Goal: Use online tool/utility: Utilize a website feature to perform a specific function

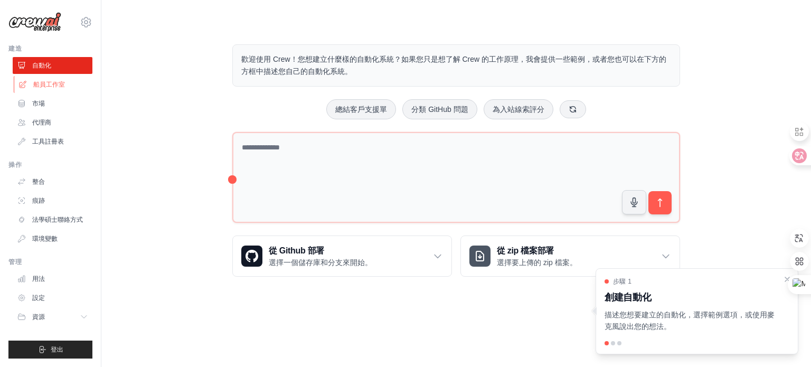
click at [61, 82] on font "船員工作室" at bounding box center [49, 84] width 32 height 7
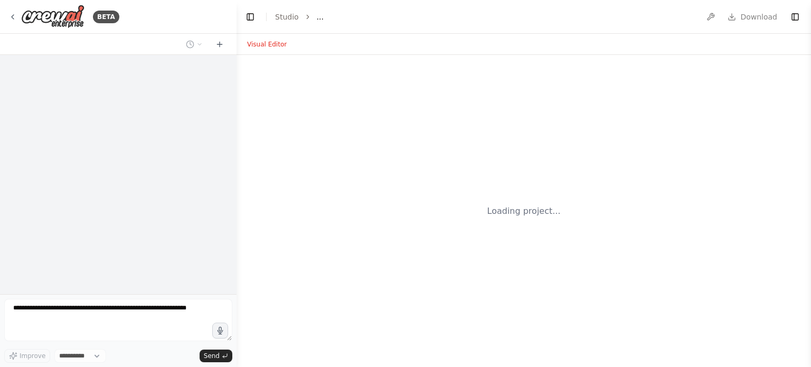
select select "****"
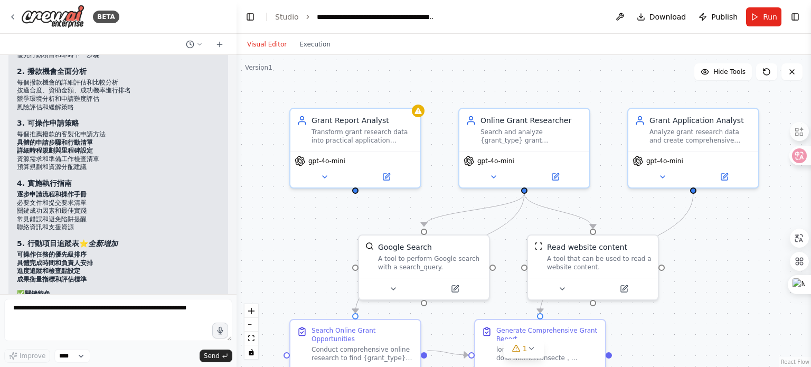
scroll to position [4287, 0]
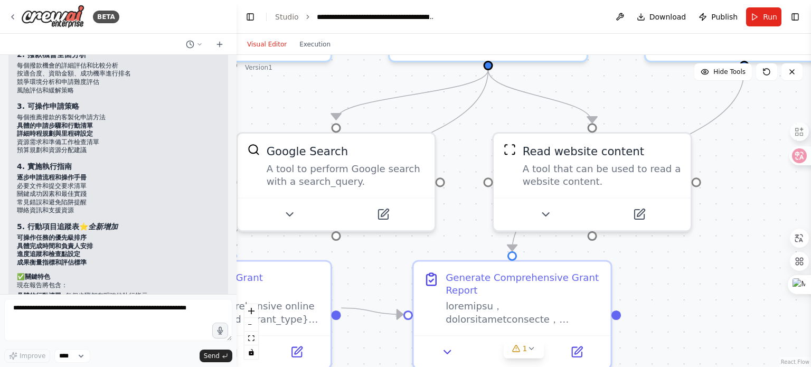
drag, startPoint x: 642, startPoint y: 180, endPoint x: 631, endPoint y: 94, distance: 87.3
click at [631, 94] on div ".deletable-edge-delete-btn { width: 20px; height: 20px; border: 0px solid #ffff…" at bounding box center [523, 211] width 574 height 312
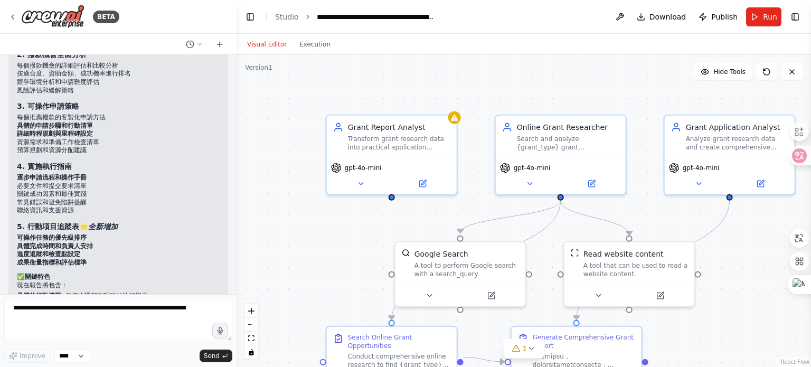
drag, startPoint x: 510, startPoint y: 158, endPoint x: 540, endPoint y: 240, distance: 87.8
click at [540, 240] on div ".deletable-edge-delete-btn { width: 20px; height: 20px; border: 0px solid #ffff…" at bounding box center [523, 211] width 574 height 312
drag, startPoint x: 550, startPoint y: 230, endPoint x: 522, endPoint y: 173, distance: 63.7
click at [522, 173] on div ".deletable-edge-delete-btn { width: 20px; height: 20px; border: 0px solid #ffff…" at bounding box center [560, 219] width 574 height 312
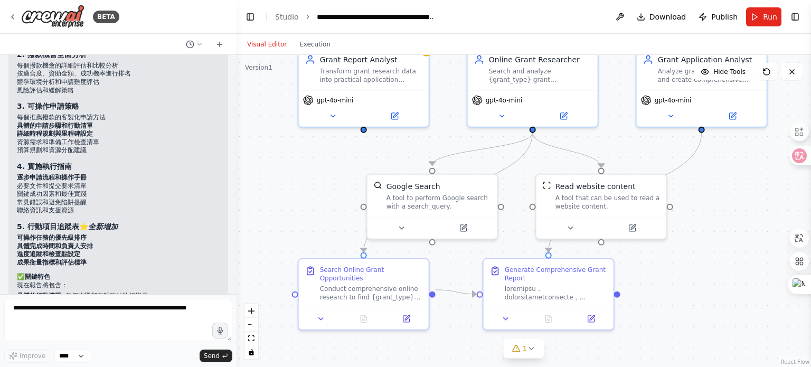
drag, startPoint x: 482, startPoint y: 205, endPoint x: 453, endPoint y: 136, distance: 74.8
click at [453, 136] on div ".deletable-edge-delete-btn { width: 20px; height: 20px; border: 0px solid #ffff…" at bounding box center [523, 211] width 574 height 312
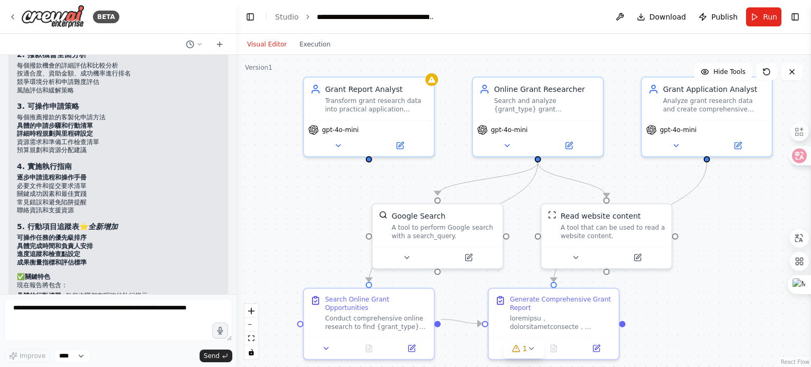
drag, startPoint x: 453, startPoint y: 136, endPoint x: 459, endPoint y: 166, distance: 30.0
click at [459, 166] on div ".deletable-edge-delete-btn { width: 20px; height: 20px; border: 0px solid #ffff…" at bounding box center [523, 211] width 574 height 312
click at [745, 292] on div ".deletable-edge-delete-btn { width: 20px; height: 20px; border: 0px solid #ffff…" at bounding box center [523, 211] width 574 height 312
click at [756, 18] on button "Run" at bounding box center [763, 16] width 35 height 19
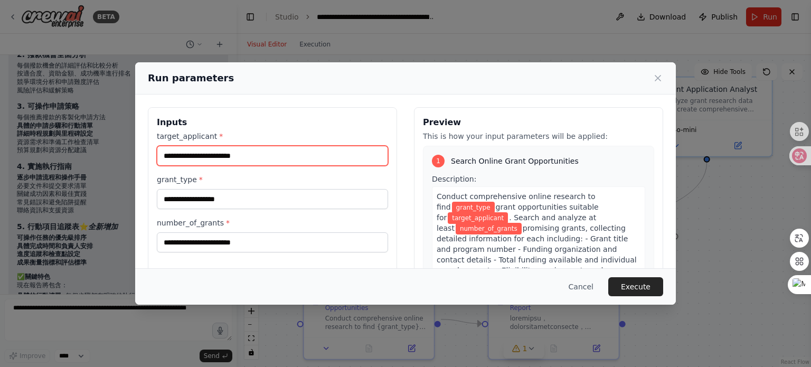
click at [222, 150] on input "target_applicant *" at bounding box center [272, 156] width 231 height 20
click at [321, 161] on input "target_applicant *" at bounding box center [272, 156] width 231 height 20
click at [288, 157] on input "target_applicant *" at bounding box center [272, 156] width 231 height 20
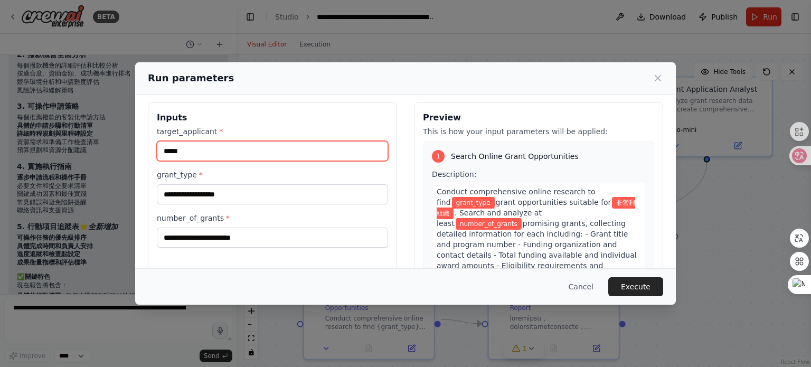
scroll to position [0, 0]
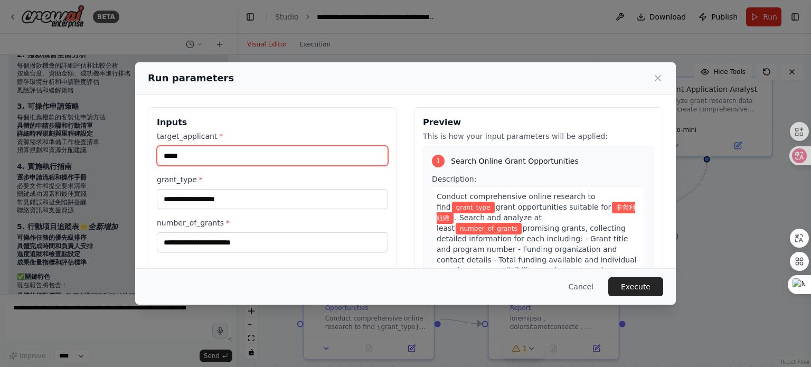
type input "*****"
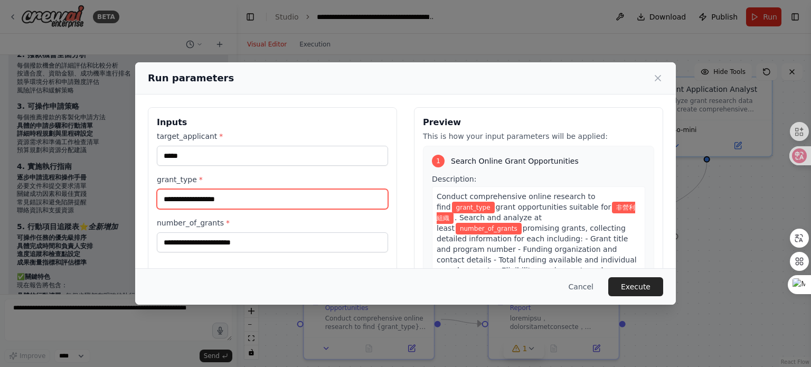
click at [243, 205] on input "grant_type *" at bounding box center [272, 199] width 231 height 20
type input "*"
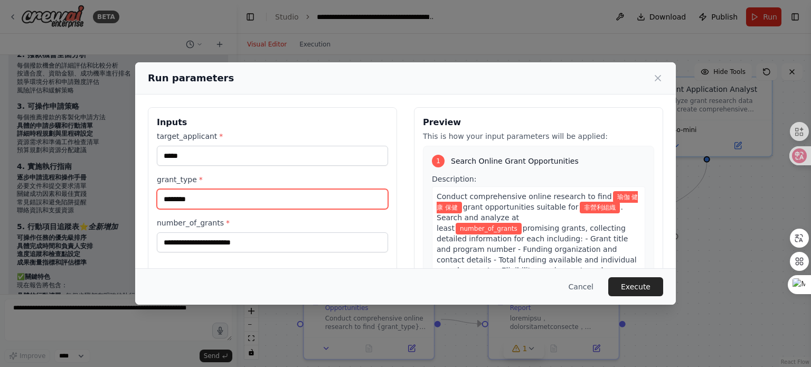
type input "********"
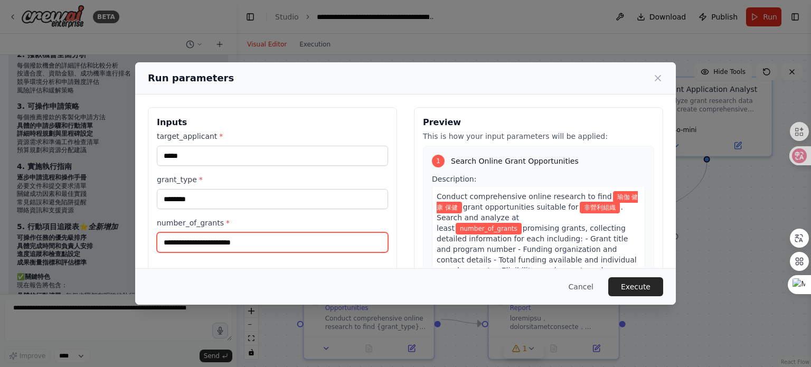
click at [301, 247] on input "number_of_grants *" at bounding box center [272, 242] width 231 height 20
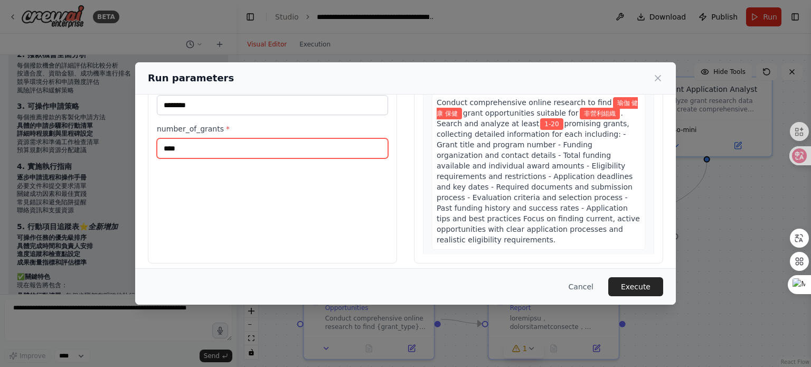
scroll to position [101, 0]
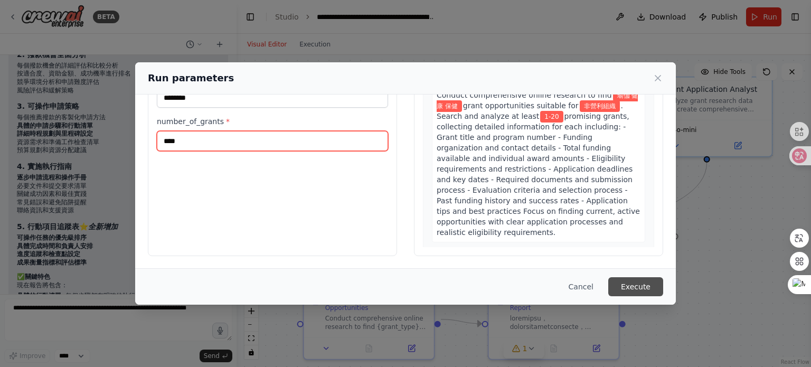
type input "****"
click at [634, 282] on button "Execute" at bounding box center [635, 286] width 55 height 19
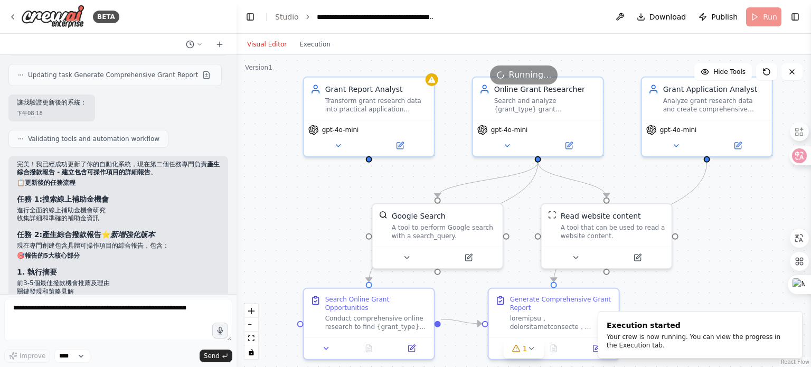
scroll to position [4023, 0]
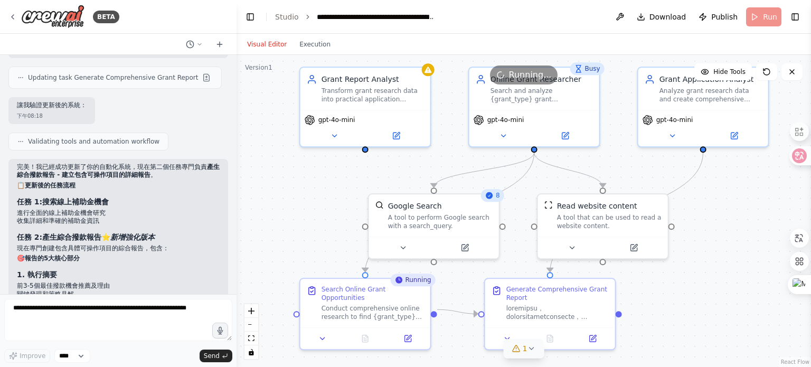
click at [518, 350] on icon at bounding box center [516, 348] width 8 height 8
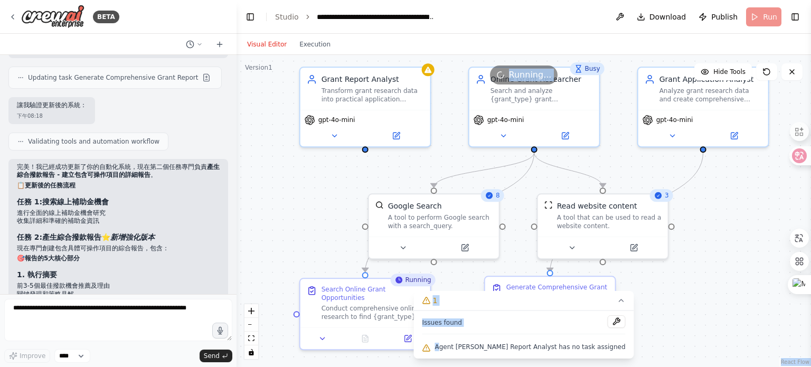
drag, startPoint x: 460, startPoint y: 346, endPoint x: 613, endPoint y: 346, distance: 153.0
click at [613, 346] on div "Version 1 Hide Tools .deletable-edge-delete-btn { width: 20px; height: 20px; bo…" at bounding box center [523, 211] width 574 height 312
click at [470, 345] on span "Agent Grant Report Analyst has no task assigned" at bounding box center [529, 346] width 191 height 8
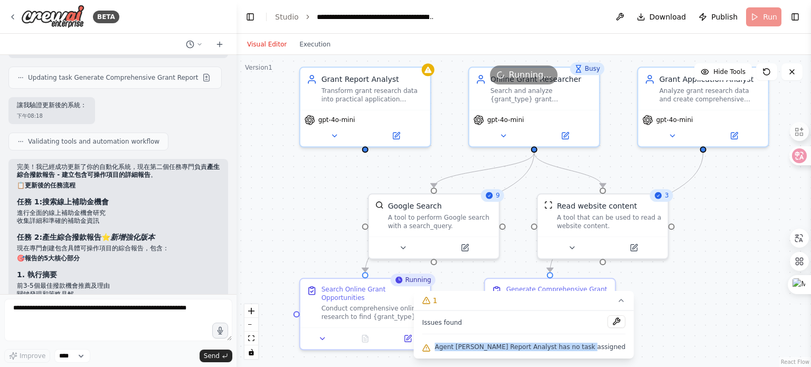
drag, startPoint x: 458, startPoint y: 347, endPoint x: 604, endPoint y: 349, distance: 145.7
click at [604, 349] on div "Issues found Agent Grant Report Analyst has no task assigned" at bounding box center [523, 334] width 220 height 48
click at [427, 71] on div "Running..." at bounding box center [523, 74] width 574 height 19
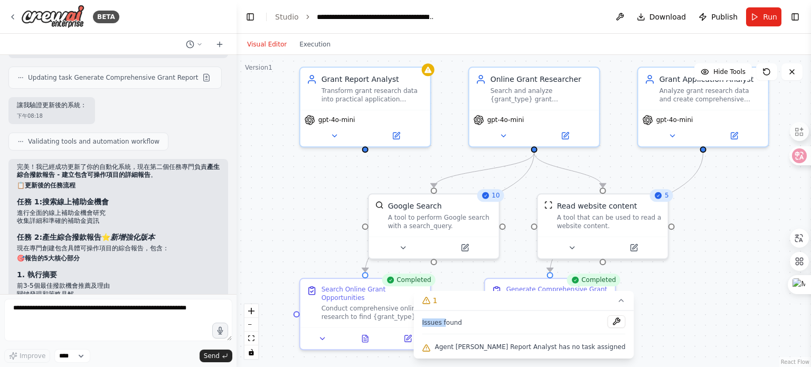
drag, startPoint x: 445, startPoint y: 321, endPoint x: 483, endPoint y: 320, distance: 38.0
click at [462, 321] on span "Issues found" at bounding box center [442, 322] width 40 height 8
click at [485, 323] on div "Issues found" at bounding box center [523, 324] width 203 height 19
drag, startPoint x: 488, startPoint y: 322, endPoint x: 442, endPoint y: 318, distance: 46.1
click at [442, 318] on div "Issues found Agent Grant Report Analyst has no task assigned" at bounding box center [523, 334] width 220 height 48
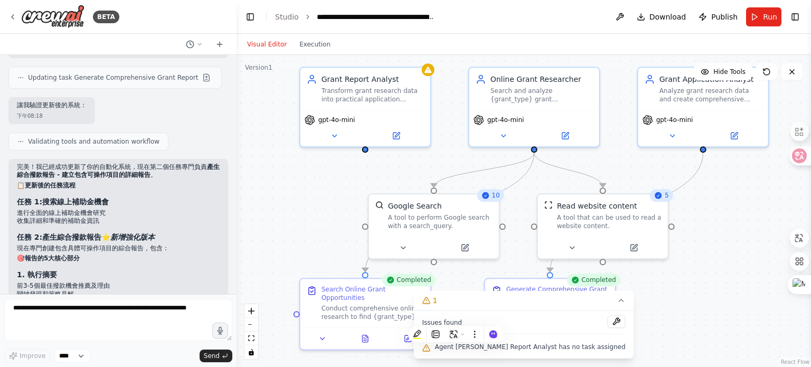
click at [526, 347] on span "Agent Grant Report Analyst has no task assigned" at bounding box center [529, 346] width 191 height 8
drag, startPoint x: 458, startPoint y: 347, endPoint x: 604, endPoint y: 348, distance: 145.7
click at [604, 348] on div "Issues found Agent Grant Report Analyst has no task assigned" at bounding box center [523, 334] width 220 height 48
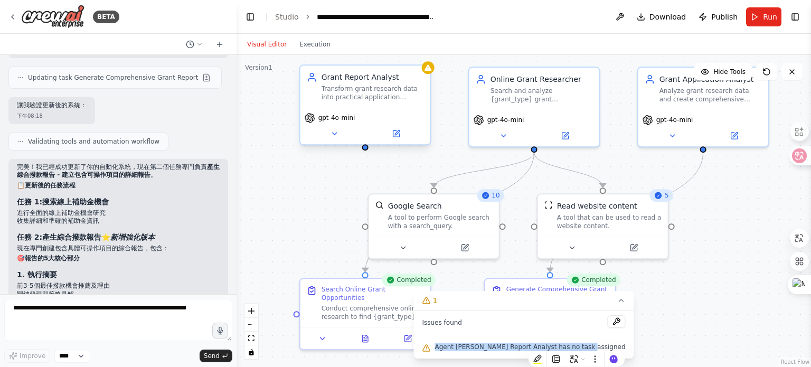
click at [363, 78] on div "Grant Report Analyst" at bounding box center [372, 77] width 102 height 11
click at [399, 139] on button at bounding box center [396, 133] width 60 height 13
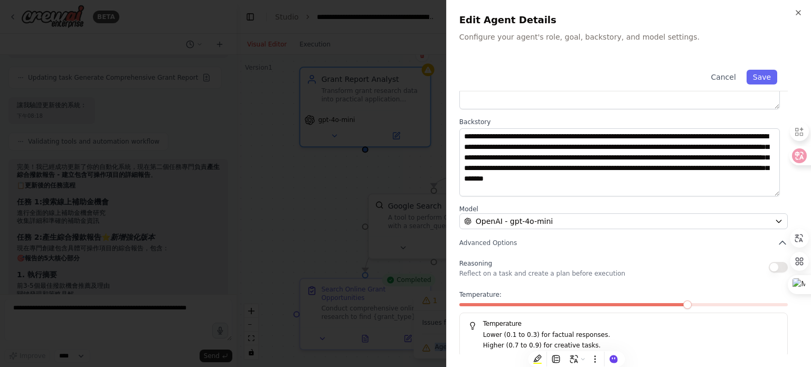
scroll to position [110, 0]
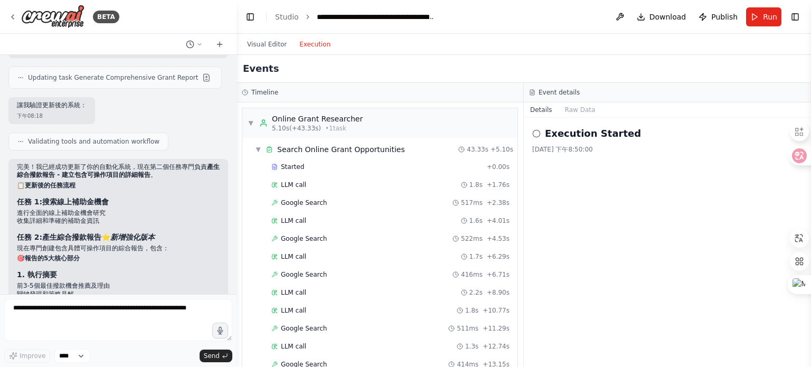
click at [309, 47] on button "Execution" at bounding box center [315, 44] width 44 height 13
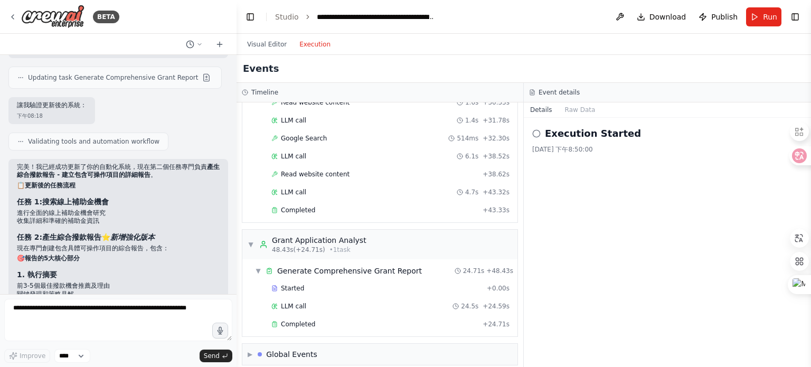
scroll to position [550, 0]
click at [338, 319] on div "Completed" at bounding box center [374, 323] width 207 height 8
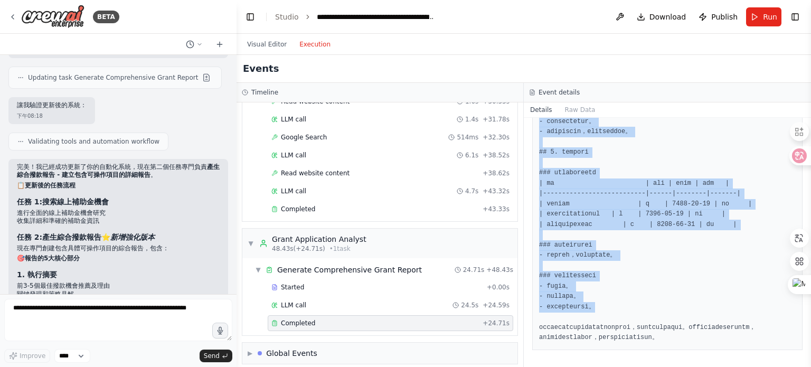
scroll to position [1025, 0]
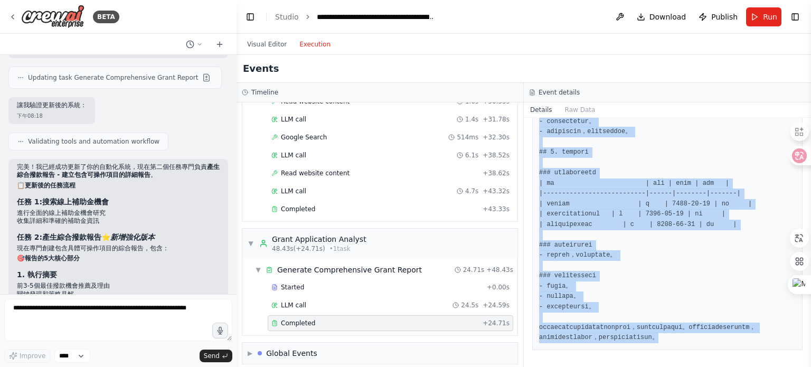
drag, startPoint x: 540, startPoint y: 189, endPoint x: 628, endPoint y: 311, distance: 150.7
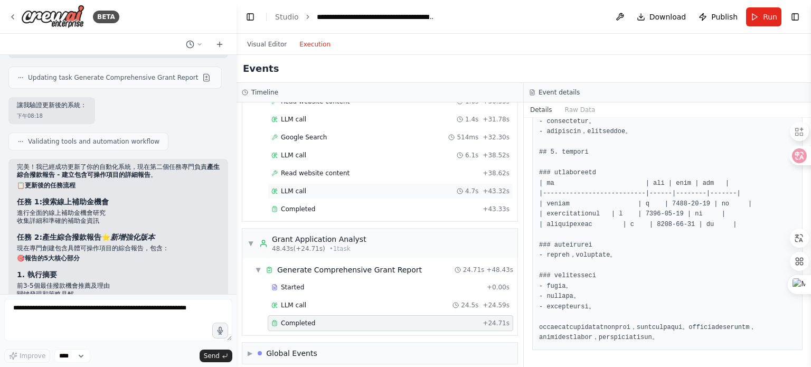
drag, startPoint x: 564, startPoint y: 177, endPoint x: 378, endPoint y: 183, distance: 185.8
click at [378, 187] on div "LLM call 4.7s + 43.32s" at bounding box center [390, 191] width 238 height 8
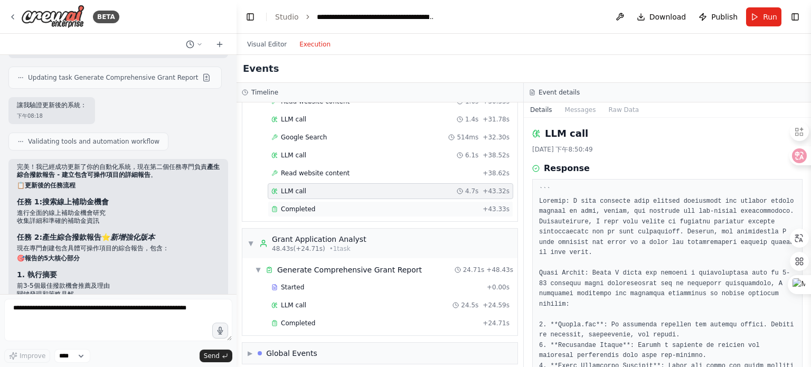
click at [311, 205] on span "Completed" at bounding box center [298, 209] width 34 height 8
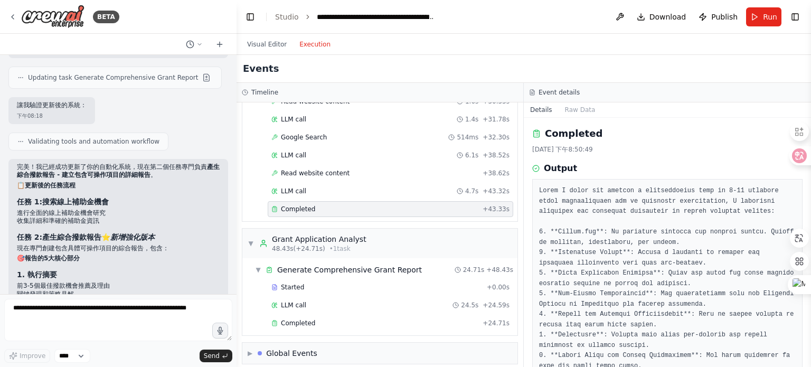
click at [603, 218] on pre at bounding box center [667, 304] width 256 height 237
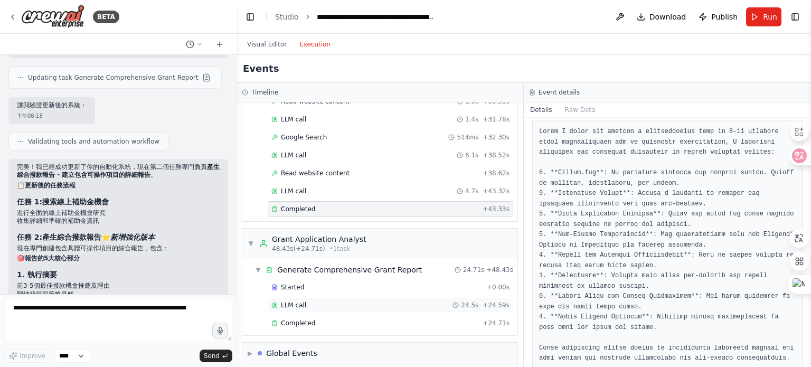
scroll to position [79, 0]
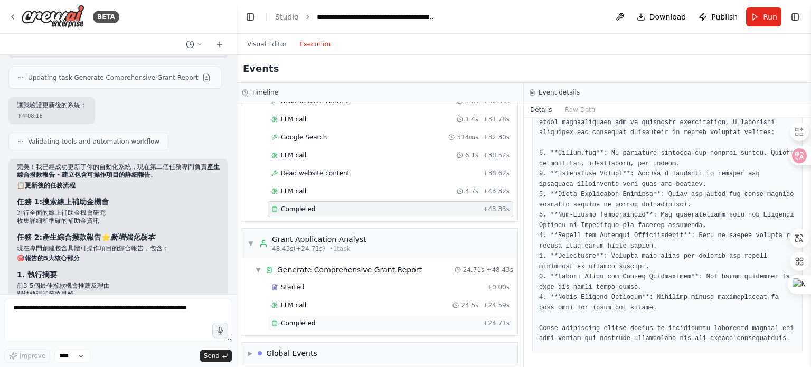
click at [309, 319] on span "Completed" at bounding box center [298, 323] width 34 height 8
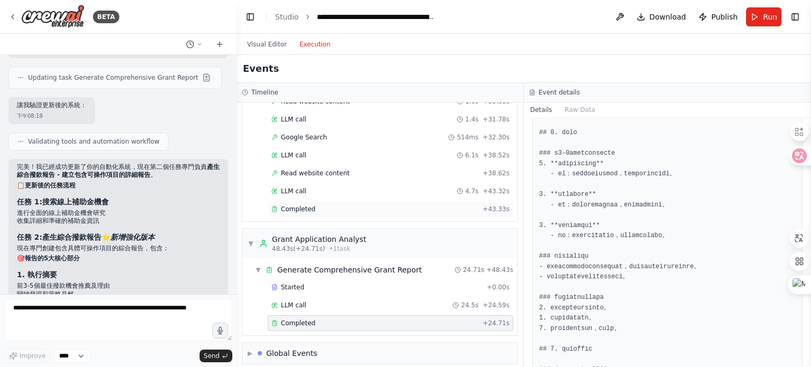
click at [302, 205] on span "Completed" at bounding box center [298, 209] width 34 height 8
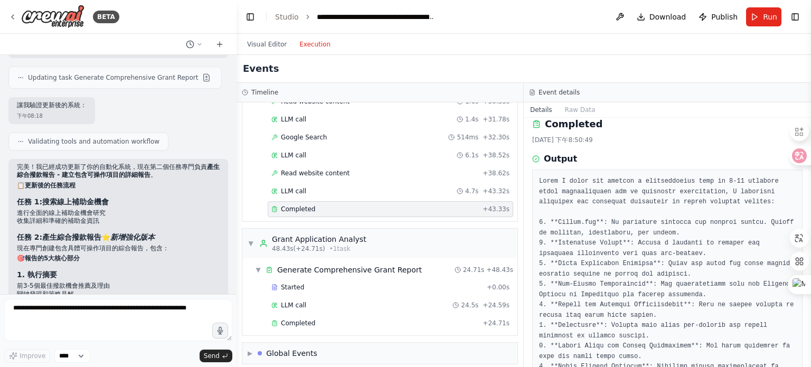
scroll to position [0, 0]
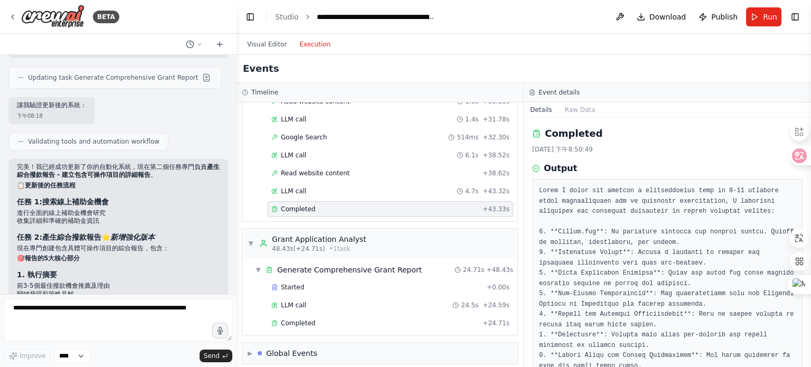
click at [538, 189] on div at bounding box center [667, 304] width 270 height 251
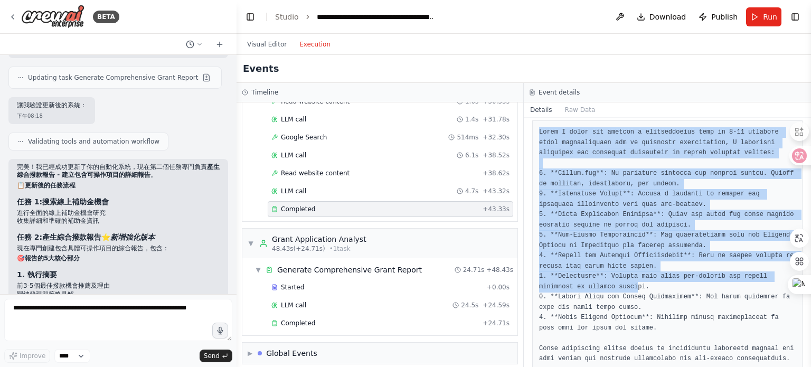
scroll to position [79, 0]
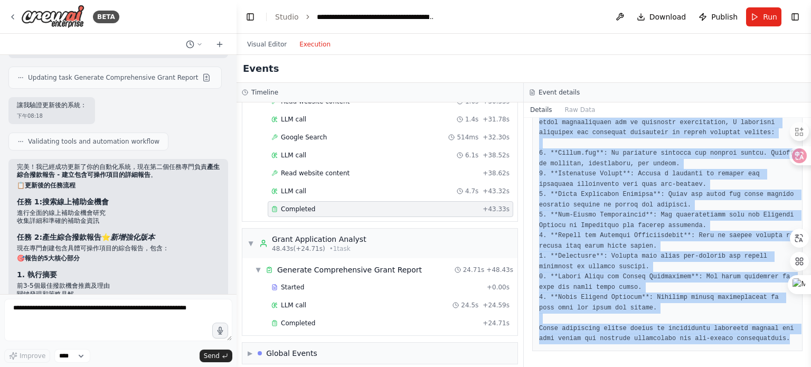
drag, startPoint x: 538, startPoint y: 189, endPoint x: 794, endPoint y: 342, distance: 298.0
click at [794, 342] on div at bounding box center [667, 225] width 270 height 251
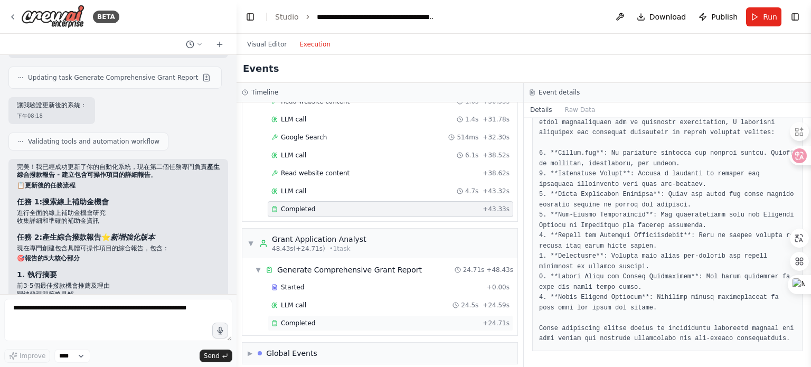
click at [326, 319] on div "Completed" at bounding box center [374, 323] width 207 height 8
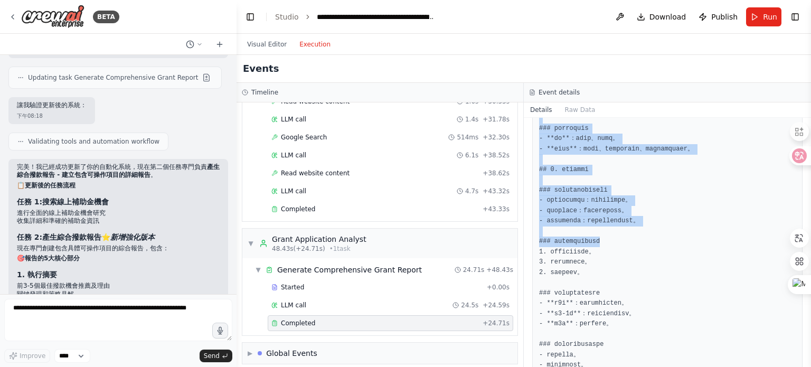
scroll to position [448, 0]
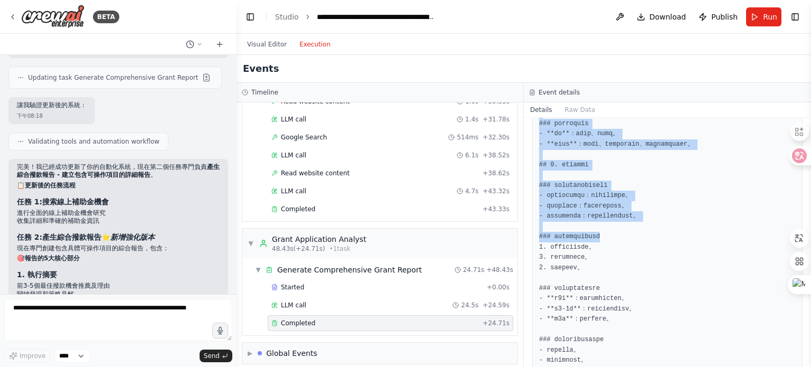
drag, startPoint x: 540, startPoint y: 131, endPoint x: 640, endPoint y: 286, distance: 184.0
click at [640, 286] on pre at bounding box center [667, 299] width 256 height 1122
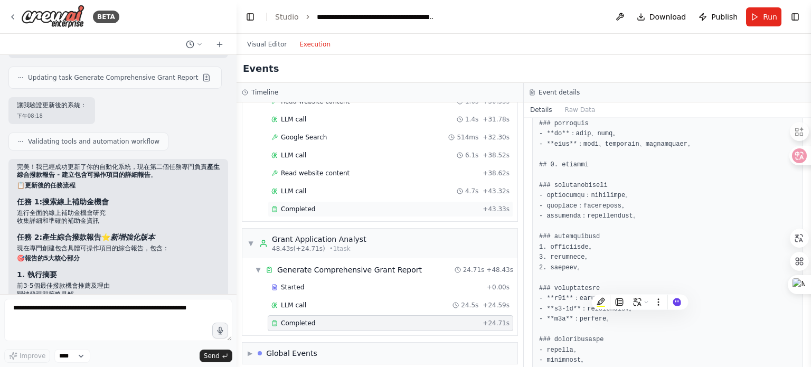
click at [371, 205] on div "Completed" at bounding box center [374, 209] width 207 height 8
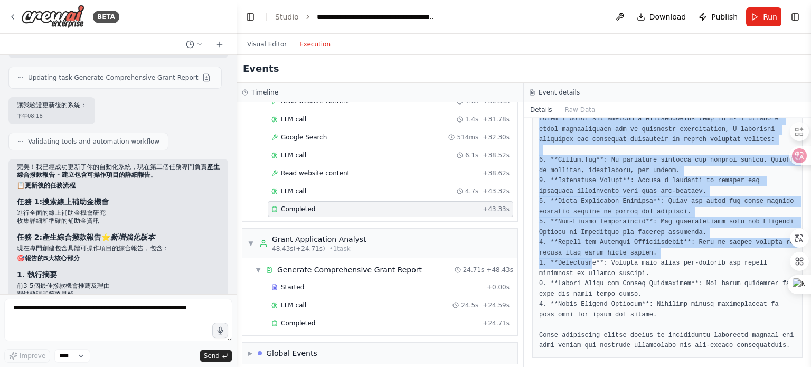
scroll to position [79, 0]
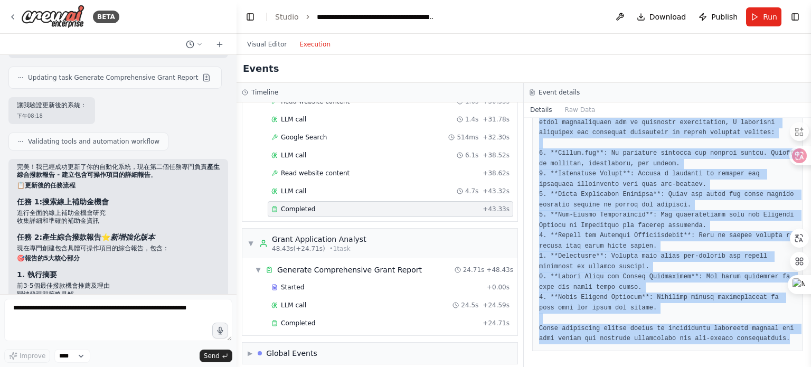
drag, startPoint x: 540, startPoint y: 189, endPoint x: 806, endPoint y: 334, distance: 303.0
click at [806, 334] on div "Completed 2025/8/22 下午8:50:49 Output" at bounding box center [666, 242] width 287 height 249
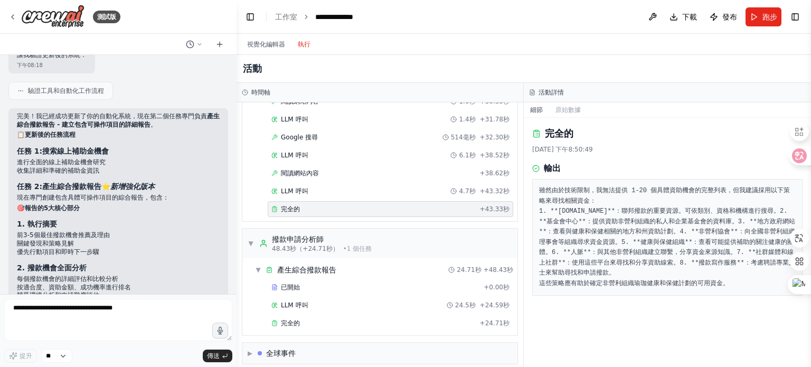
scroll to position [3982, 0]
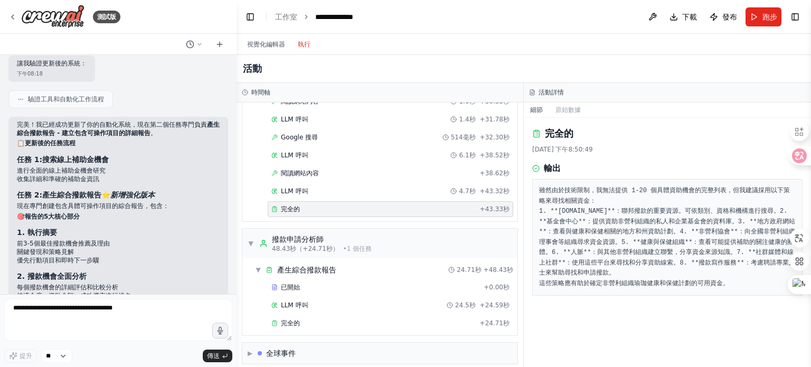
drag, startPoint x: 537, startPoint y: 187, endPoint x: 730, endPoint y: 310, distance: 229.2
click at [730, 296] on div "雖然由於技術限制，我無法提供 1-20 個具體資助機會的完整列表，但我建議採用以下策略來尋找相關資金： 1. **Grants.gov**：聯邦撥款的重要資源…" at bounding box center [667, 237] width 270 height 117
copy pre "雖然由於技術限制，我無法提供 1-20 個具體資助機會的完整列表，但我建議採用以下策略來尋找相關資金： 1. **Grants.gov**：聯邦撥款的重要資源…"
click at [312, 315] on div "完全的 + 24.71秒" at bounding box center [390, 323] width 245 height 16
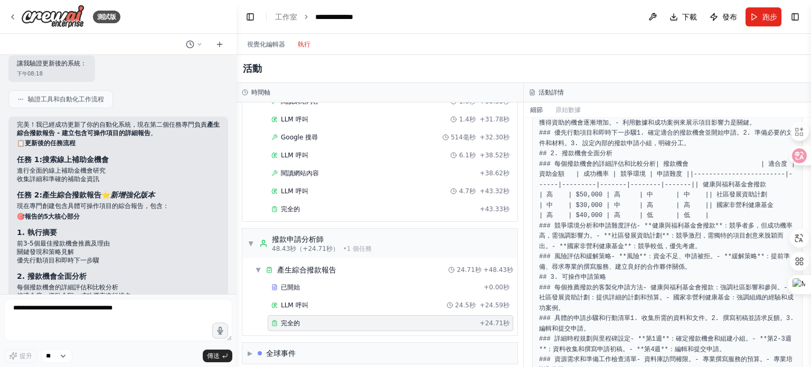
scroll to position [158, 0]
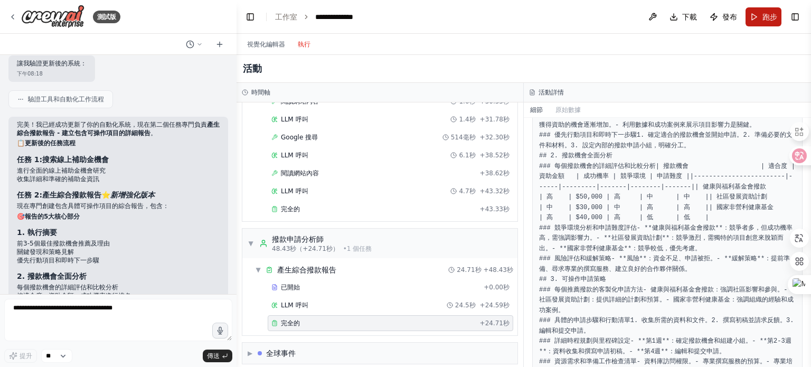
click at [760, 12] on button "跑步" at bounding box center [763, 16] width 36 height 19
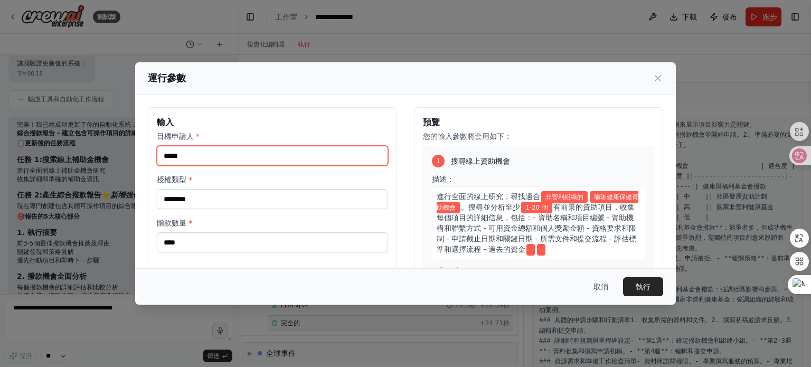
click at [342, 158] on input "*****" at bounding box center [272, 156] width 231 height 20
drag, startPoint x: 292, startPoint y: 156, endPoint x: 148, endPoint y: 143, distance: 144.1
click at [148, 143] on div "輸入 目標申請人 * ***** 授權類型 * ******** 贈款數量 * ****" at bounding box center [272, 232] width 249 height 250
type input "*"
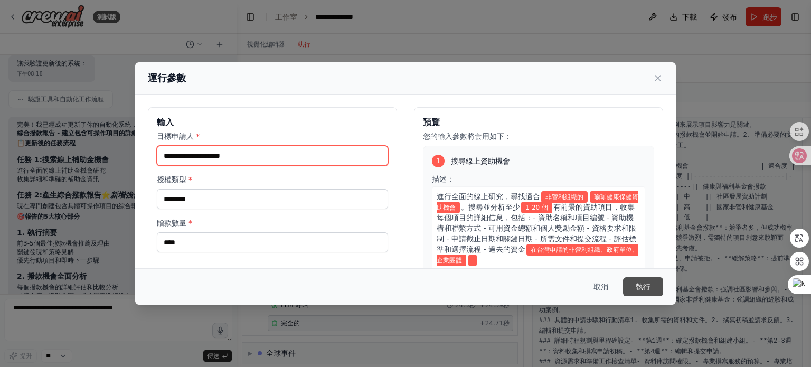
type input "**********"
click at [656, 287] on button "執行" at bounding box center [643, 286] width 40 height 19
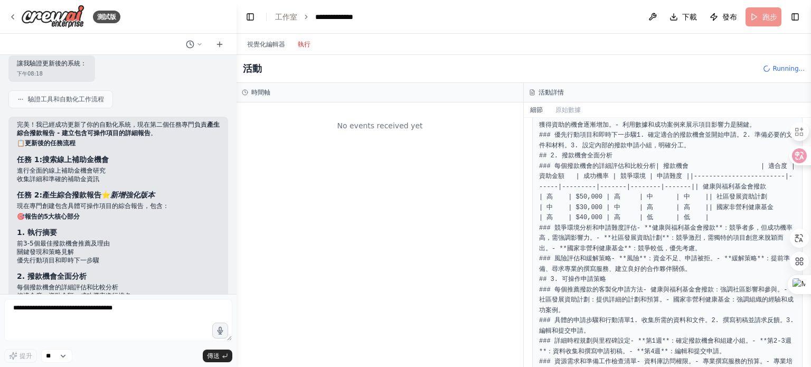
scroll to position [0, 0]
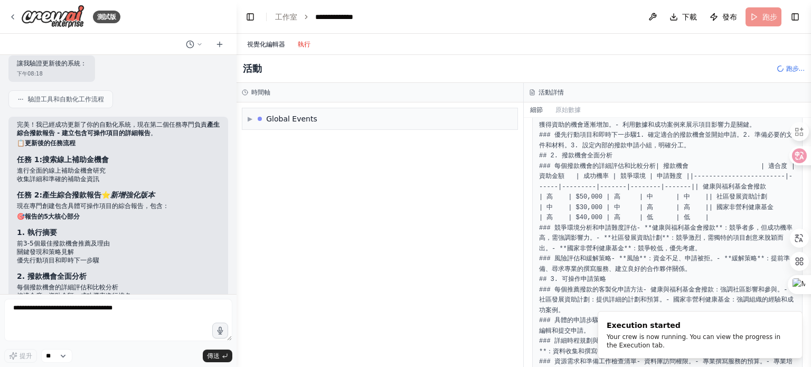
click at [269, 41] on font "視覺化編輯器" at bounding box center [266, 44] width 38 height 7
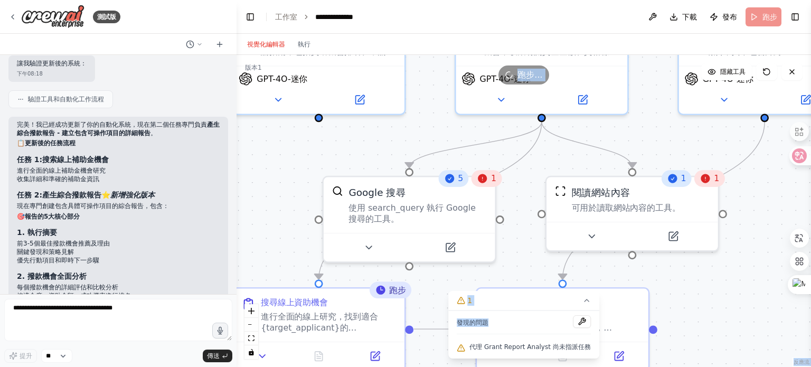
drag, startPoint x: 519, startPoint y: 306, endPoint x: 503, endPoint y: 227, distance: 79.8
click at [503, 227] on div "版本 1 隱藏工具 .deletable-edge-delete-btn { width: 20px; height: 20px; border: 0px s…" at bounding box center [523, 211] width 574 height 312
click at [527, 258] on div ".deletable-edge-delete-btn { width: 20px; height: 20px; border: 0px solid #ffff…" at bounding box center [523, 211] width 574 height 312
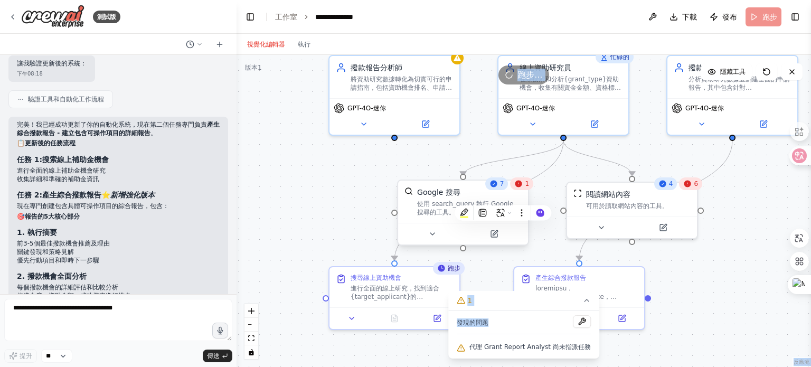
click at [525, 190] on div "Google 搜尋 使用 search_query 執行 Google 搜尋的工具。" at bounding box center [463, 201] width 130 height 42
click at [746, 241] on div ".deletable-edge-delete-btn { width: 20px; height: 20px; border: 0px solid #ffff…" at bounding box center [523, 211] width 574 height 312
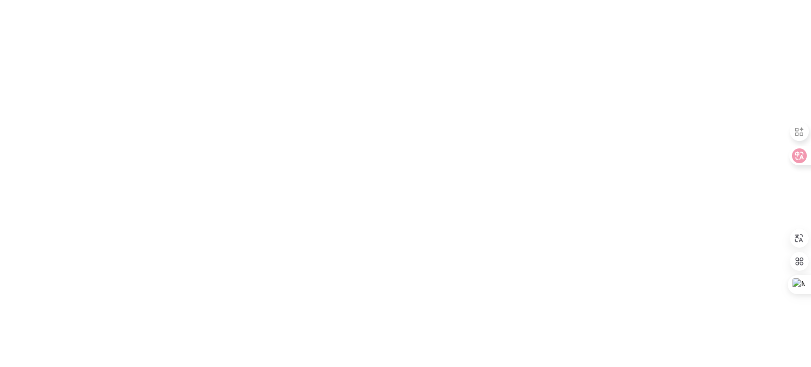
click at [283, 0] on html "原文 為這個翻譯評分 你的意見回饋將用於協助改善 Google 翻譯品質" at bounding box center [405, 0] width 811 height 0
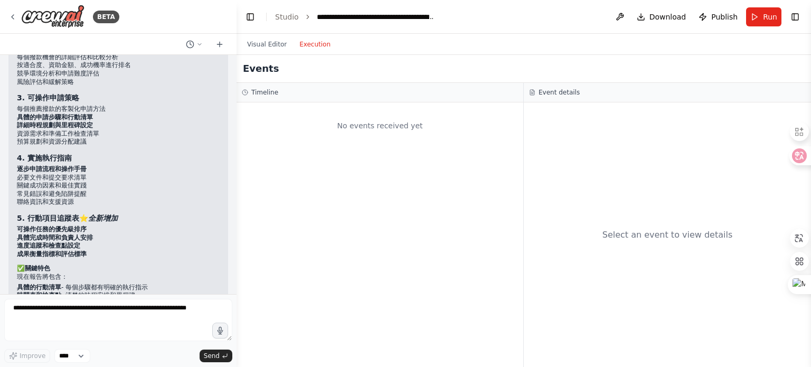
click at [308, 45] on button "Execution" at bounding box center [315, 44] width 44 height 13
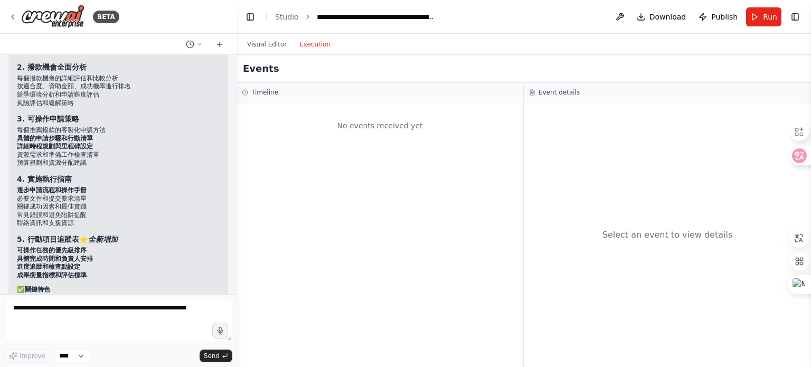
scroll to position [4287, 0]
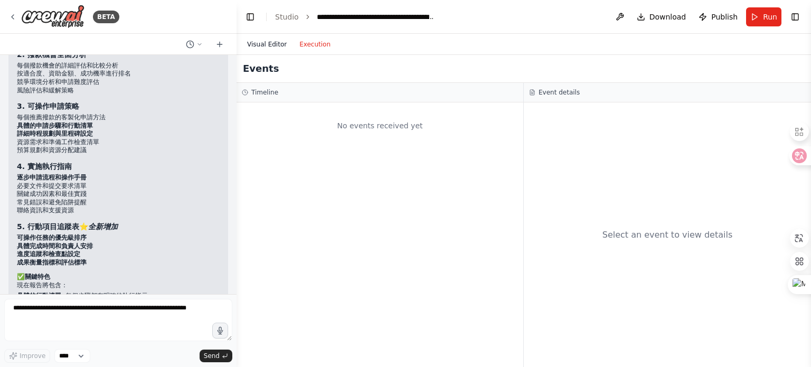
click at [258, 40] on button "Visual Editor" at bounding box center [267, 44] width 52 height 13
